Goal: Information Seeking & Learning: Learn about a topic

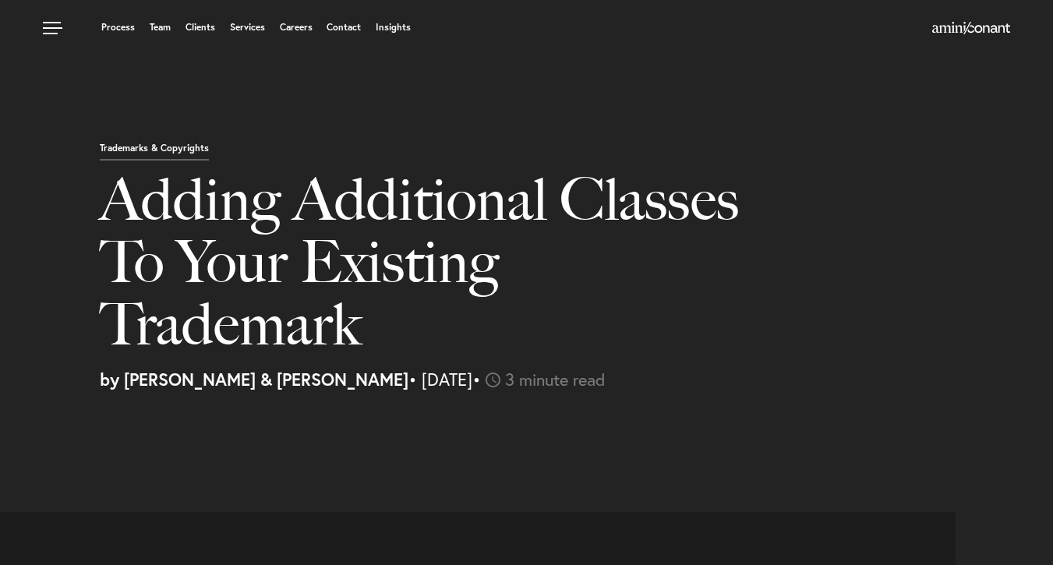
select select "US"
select select "Austin"
select select "Business and Civil Litigation"
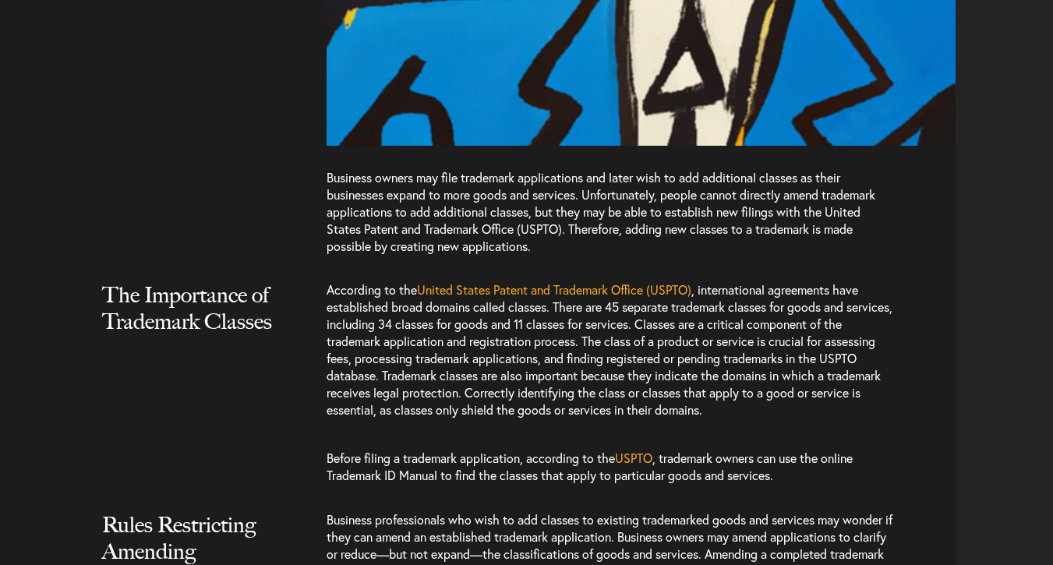
scroll to position [1060, 0]
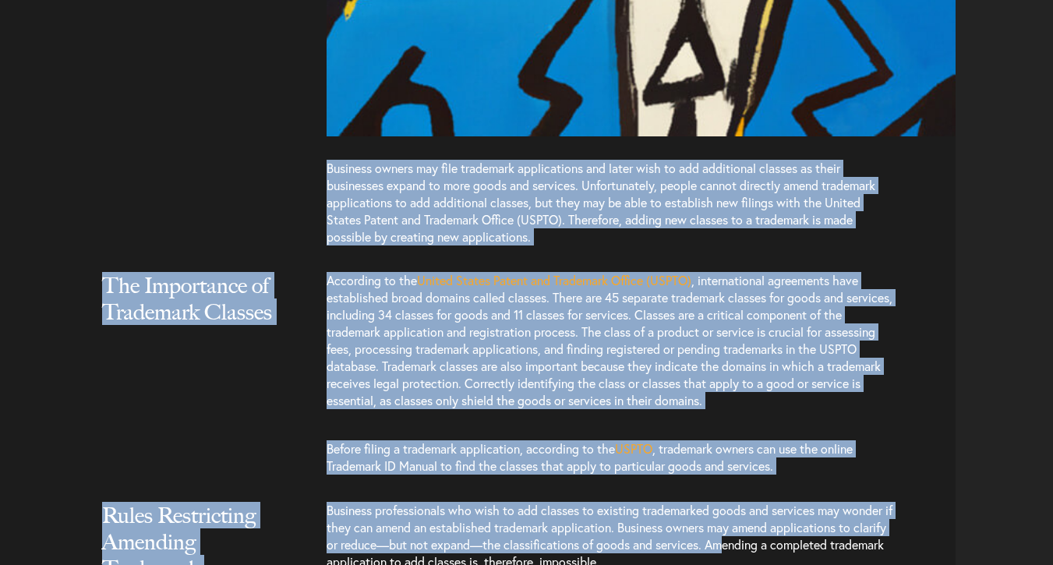
drag, startPoint x: 327, startPoint y: 168, endPoint x: 845, endPoint y: 552, distance: 645.1
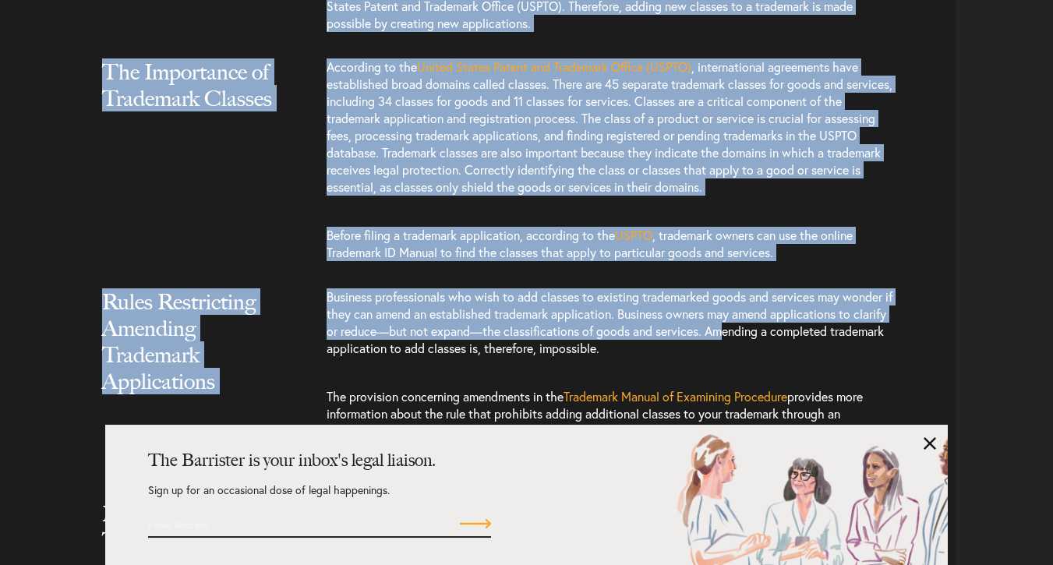
scroll to position [1284, 0]
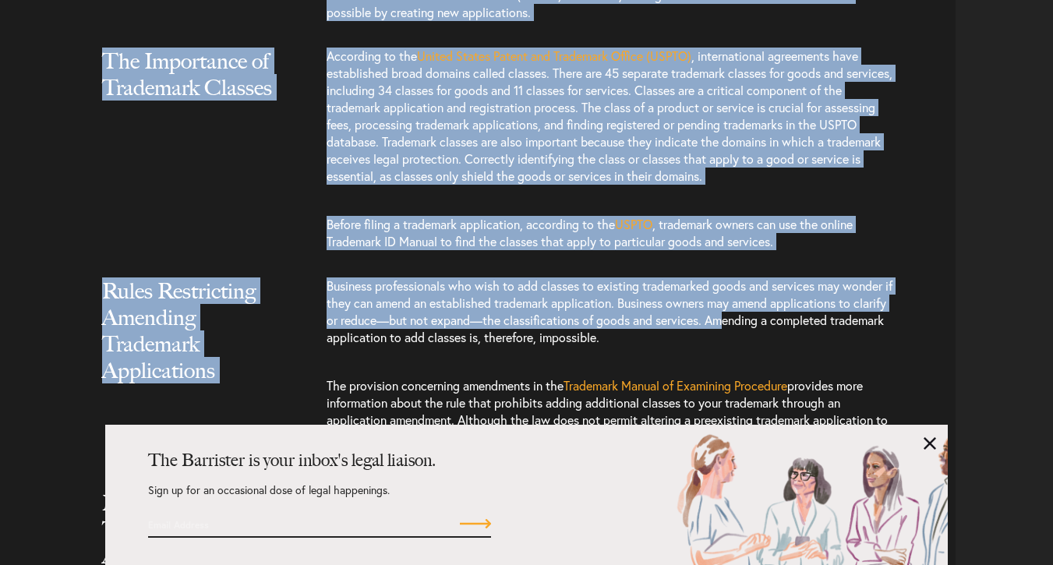
click at [929, 447] on link at bounding box center [929, 443] width 12 height 12
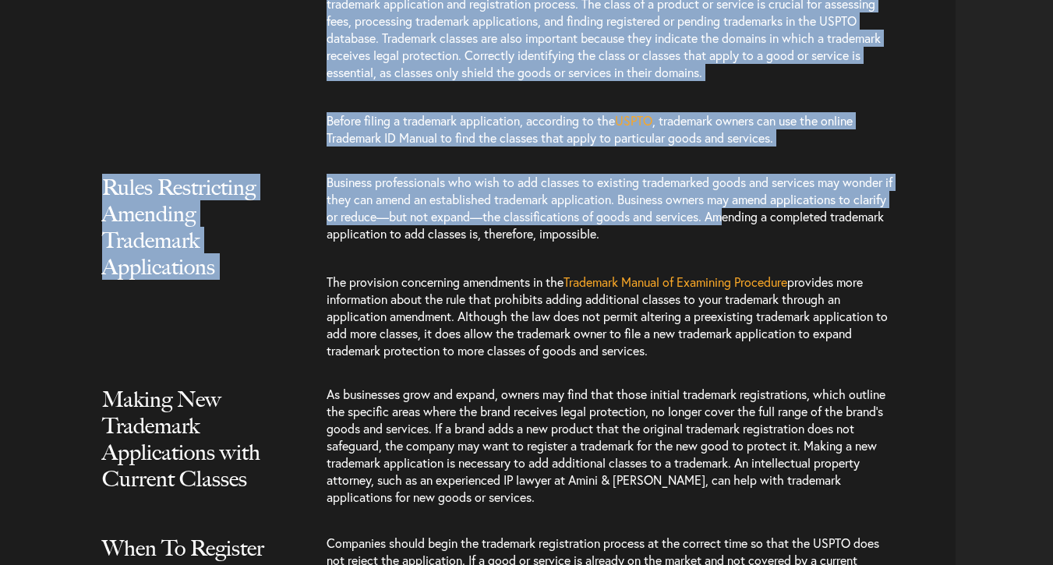
scroll to position [1434, 0]
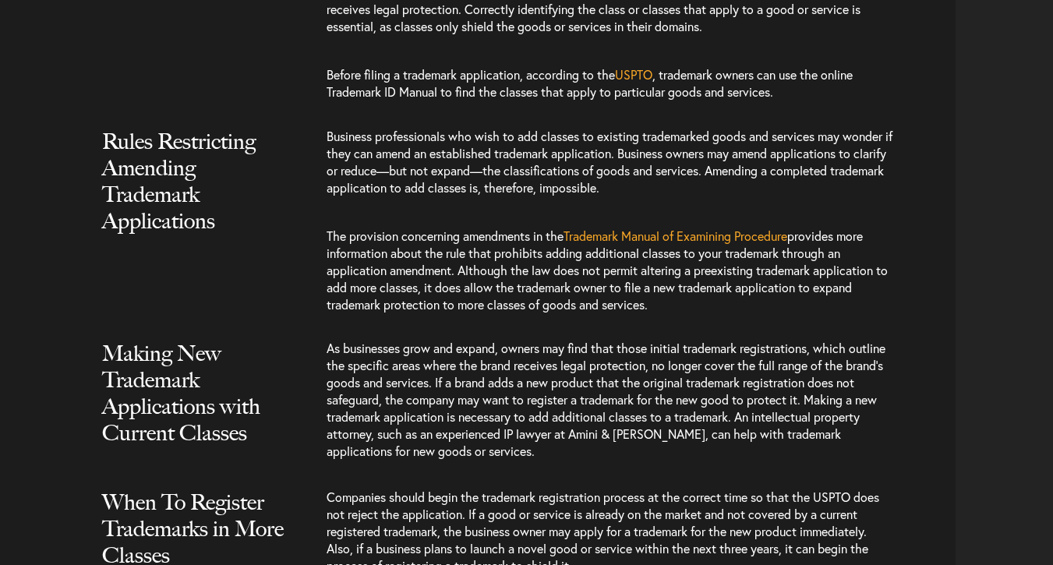
click at [365, 218] on p "The provision concerning amendments in the Trademark Manual of Examining Proced…" at bounding box center [610, 270] width 567 height 117
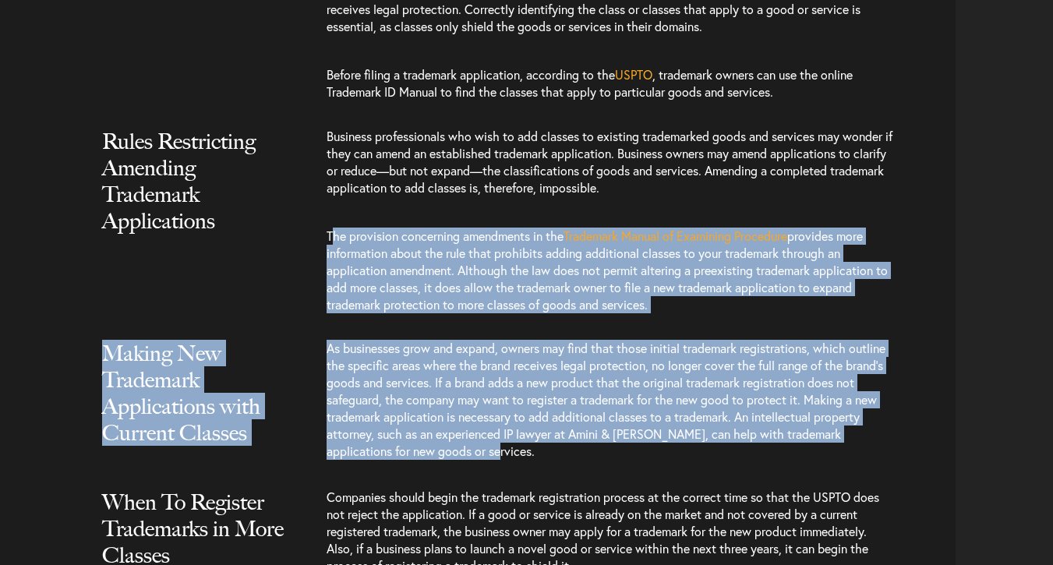
drag, startPoint x: 333, startPoint y: 239, endPoint x: 739, endPoint y: 465, distance: 464.7
click at [739, 465] on article "Business owners may file trademark applications and later wish to add additiona…" at bounding box center [484, 521] width 944 height 2886
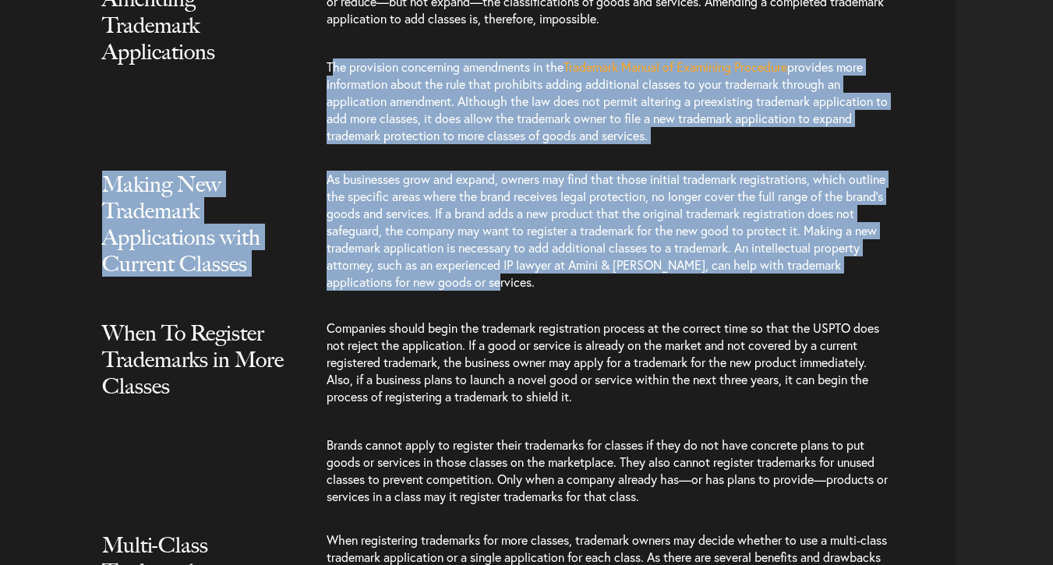
scroll to position [1646, 0]
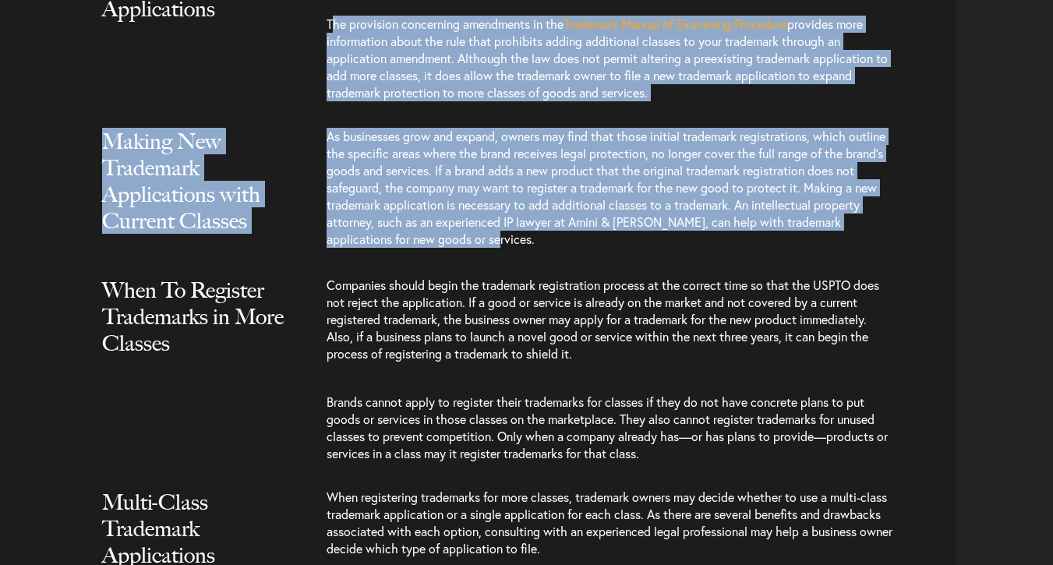
drag, startPoint x: 327, startPoint y: 287, endPoint x: 639, endPoint y: 545, distance: 404.6
click at [639, 545] on article "Business owners may file trademark applications and later wish to add additiona…" at bounding box center [484, 309] width 944 height 2886
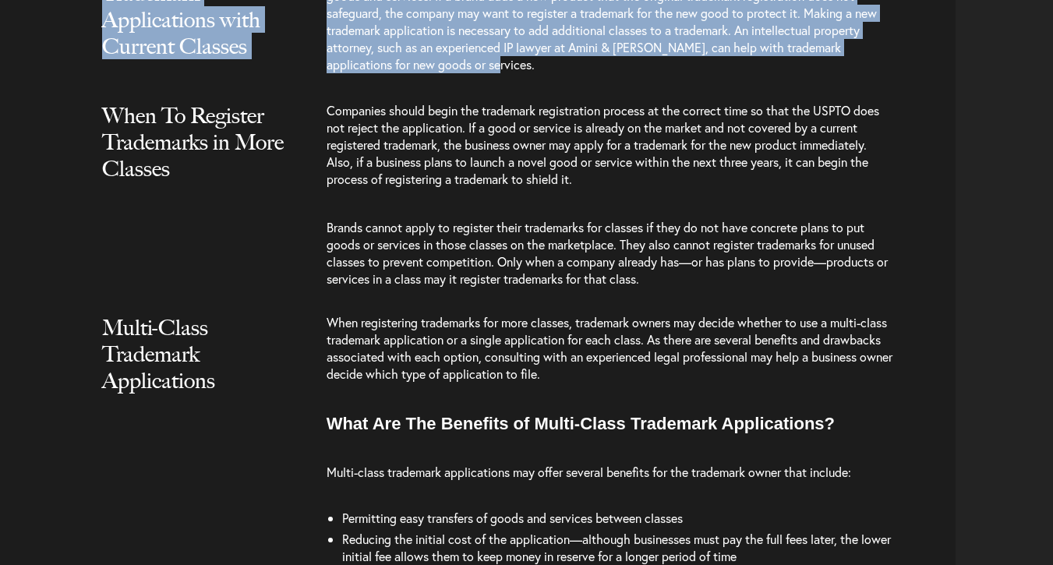
scroll to position [1982, 0]
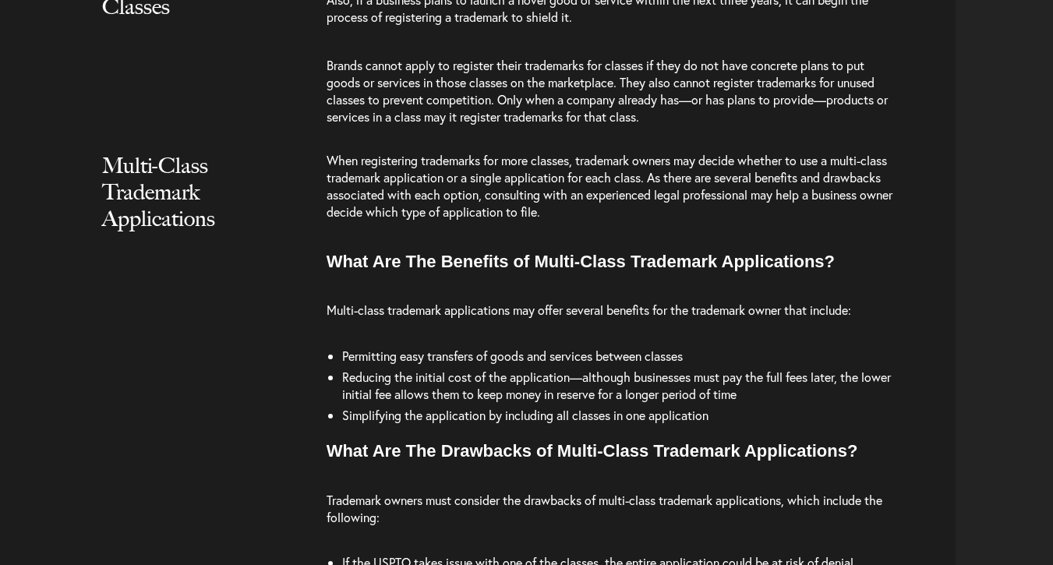
drag, startPoint x: 333, startPoint y: 261, endPoint x: 881, endPoint y: 530, distance: 610.9
click at [881, 530] on div "When registering trademarks for more classes, trademark owners may decide wheth…" at bounding box center [641, 451] width 629 height 598
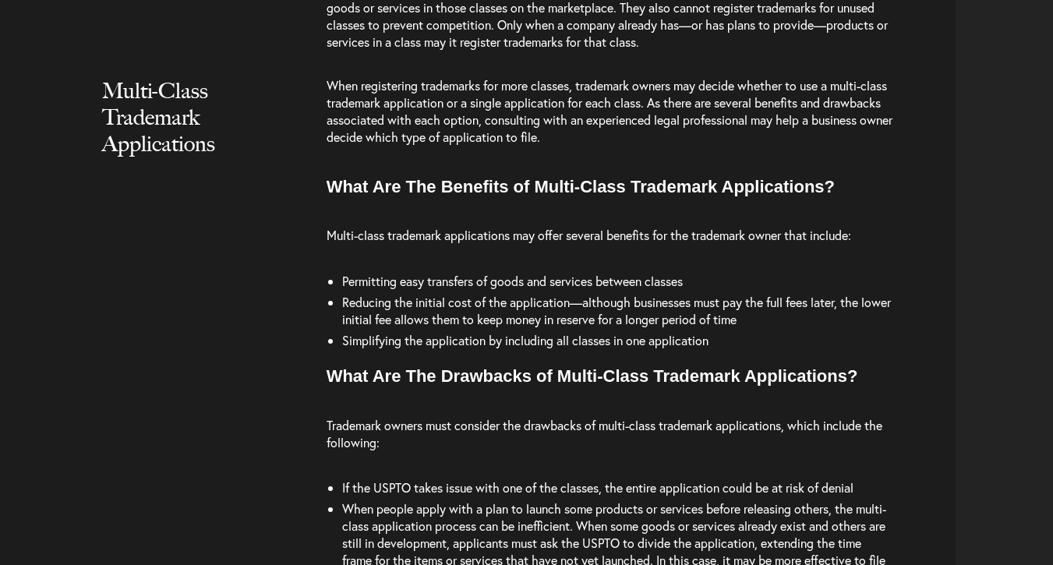
scroll to position [2232, 0]
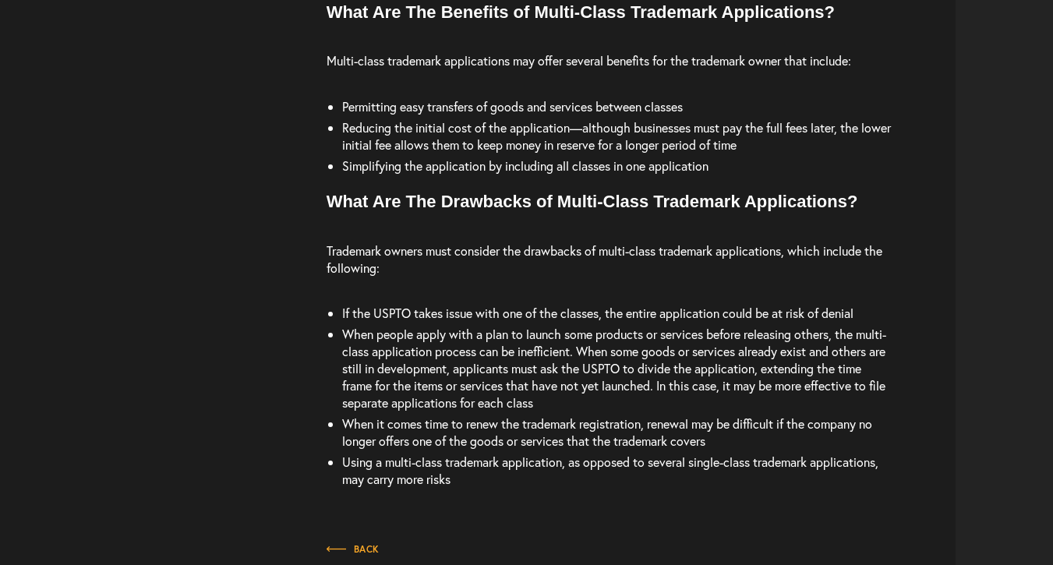
click at [326, 256] on div "Multi-Class Trademark Applications When registering trademarks for more classes…" at bounding box center [484, 202] width 944 height 598
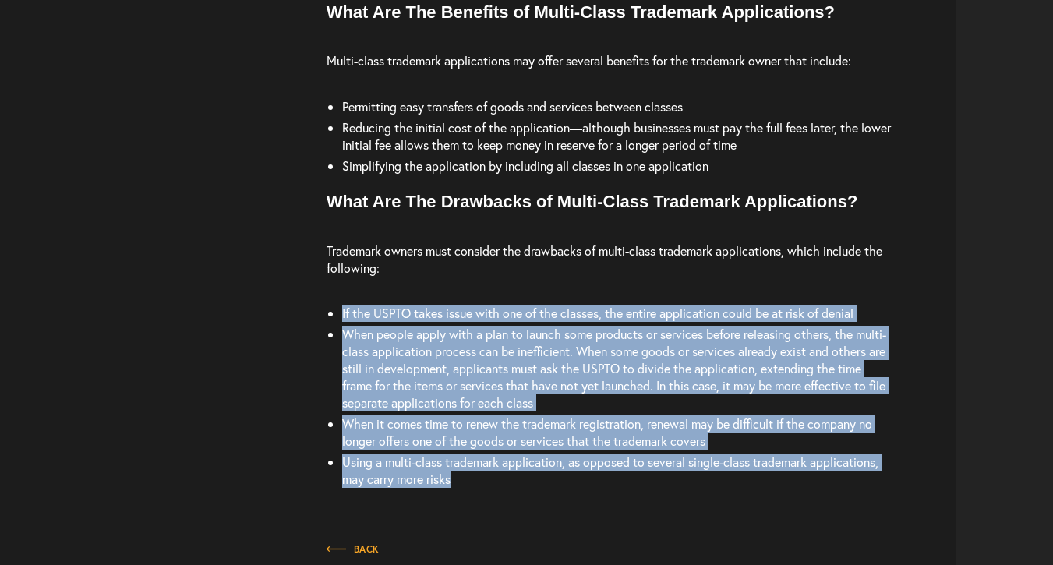
drag, startPoint x: 327, startPoint y: 255, endPoint x: 609, endPoint y: 302, distance: 286.8
click at [611, 303] on div "Multi-Class Trademark Applications When registering trademarks for more classes…" at bounding box center [484, 202] width 944 height 598
